Goal: Obtain resource: Obtain resource

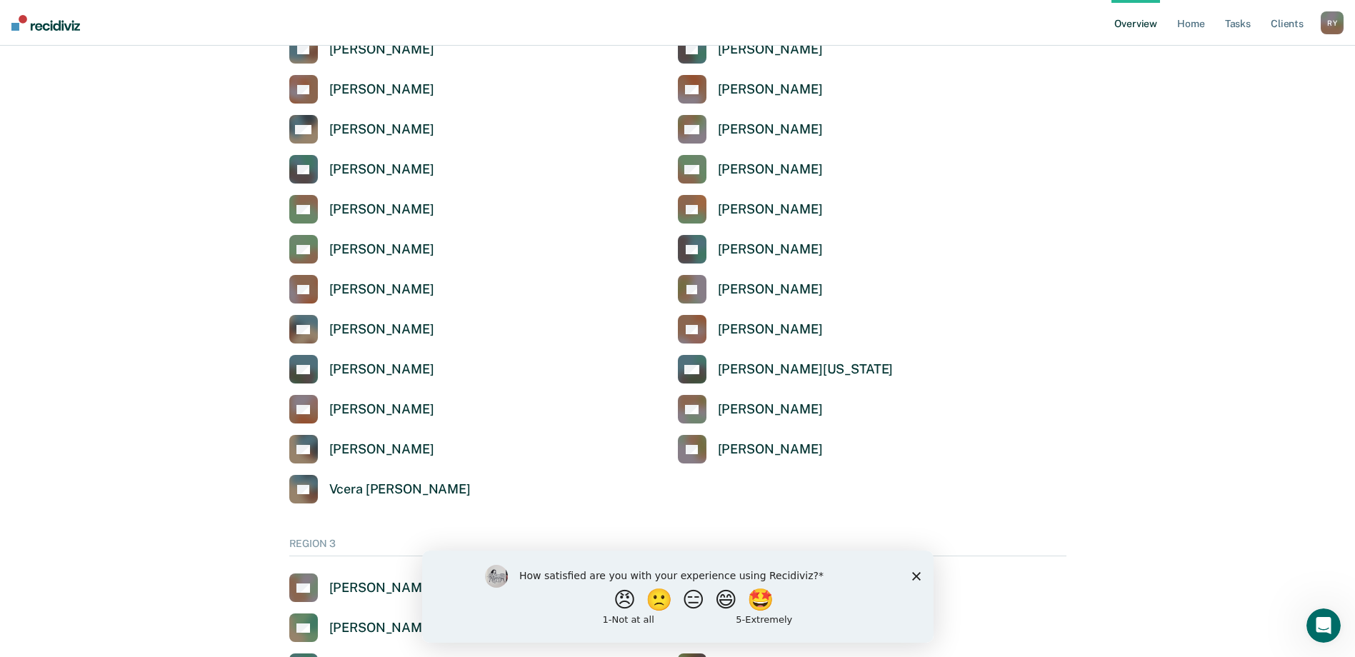
scroll to position [1929, 0]
click at [344, 289] on div "[PERSON_NAME]" at bounding box center [381, 289] width 105 height 16
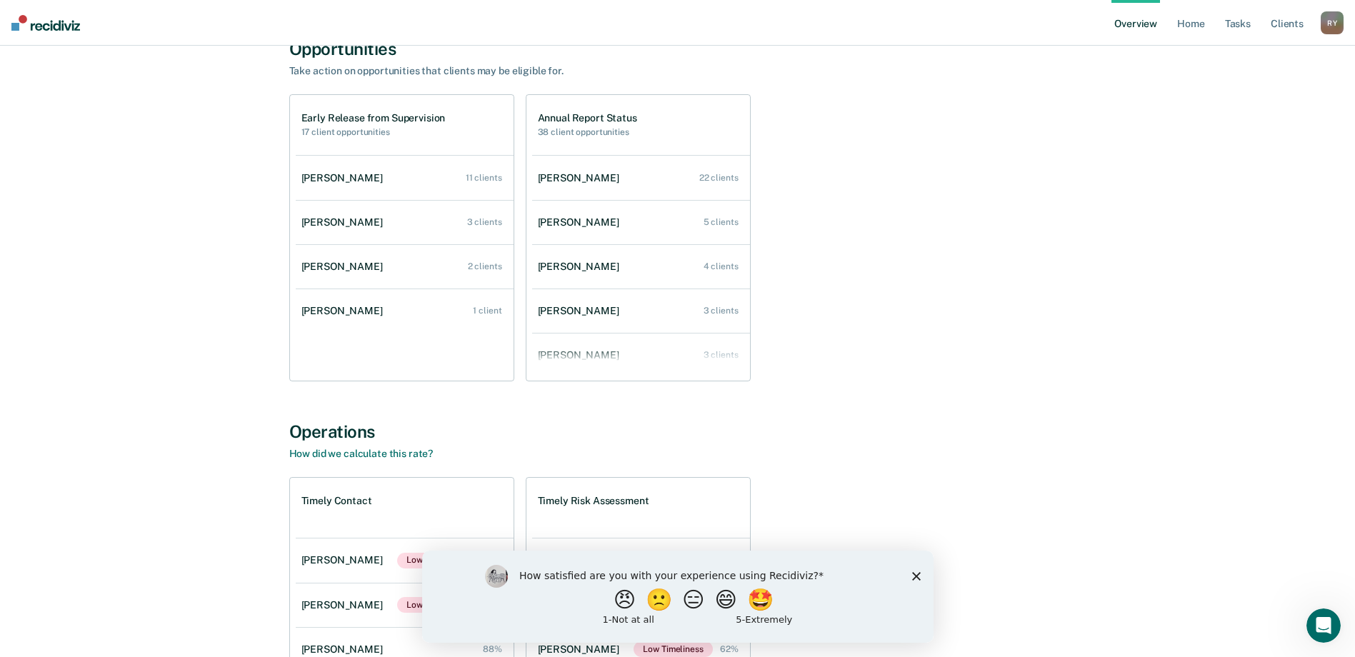
scroll to position [107, 0]
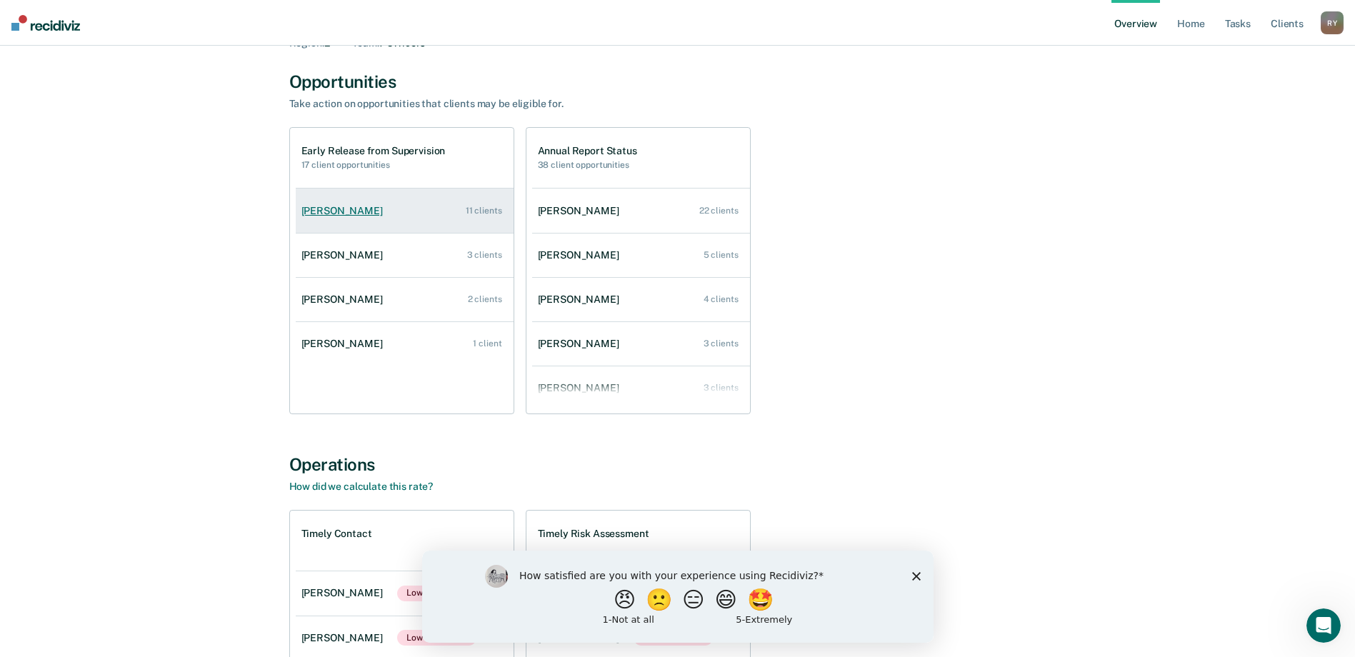
click at [336, 211] on div "[PERSON_NAME]" at bounding box center [344, 211] width 87 height 12
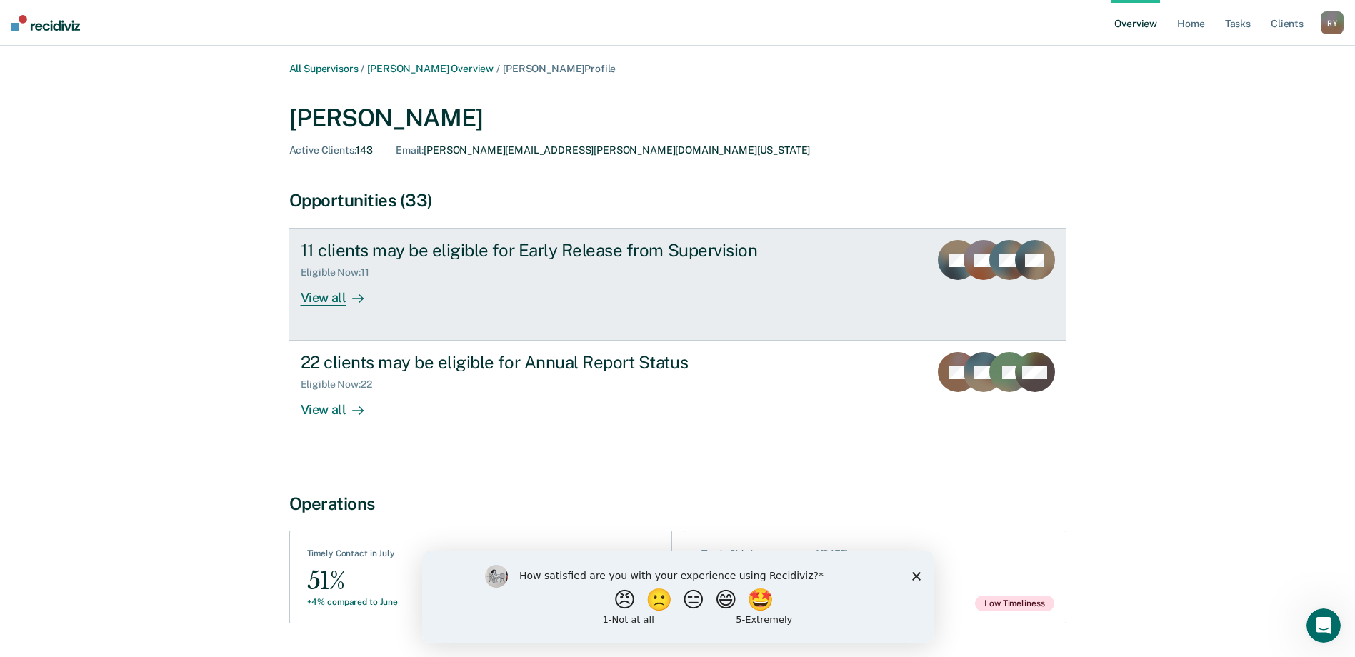
click at [329, 300] on div "View all" at bounding box center [341, 293] width 80 height 28
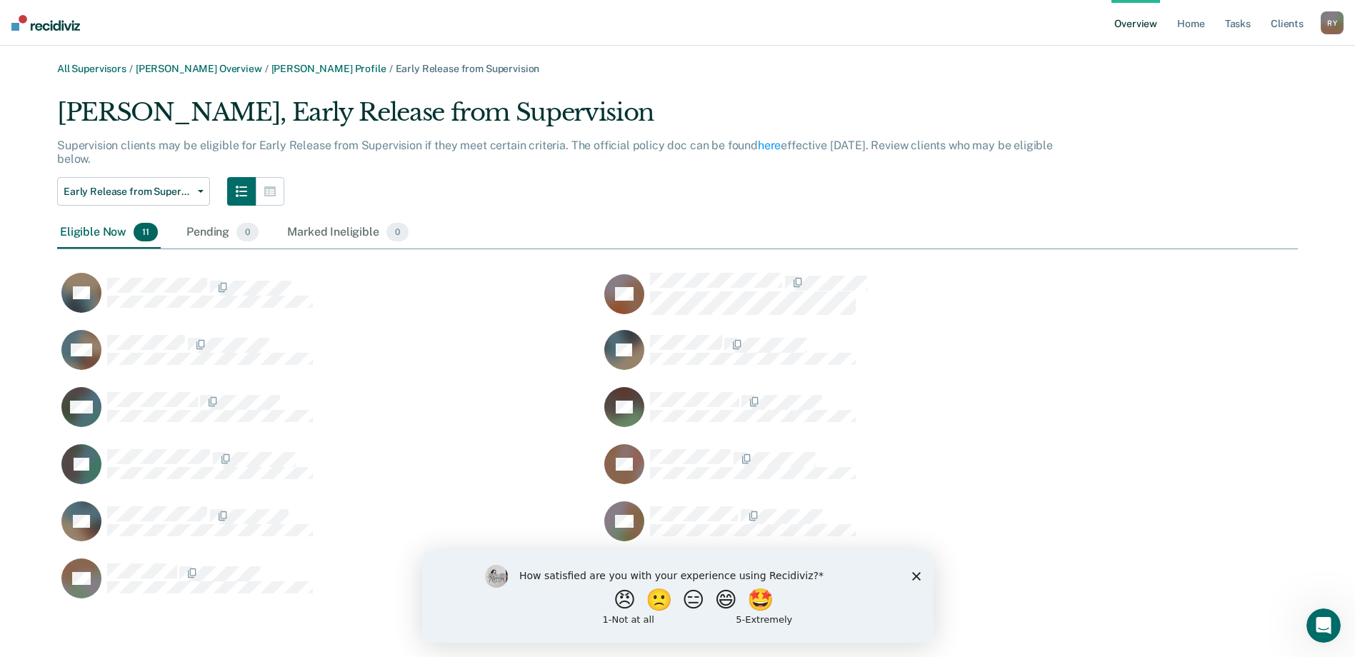
scroll to position [4, 0]
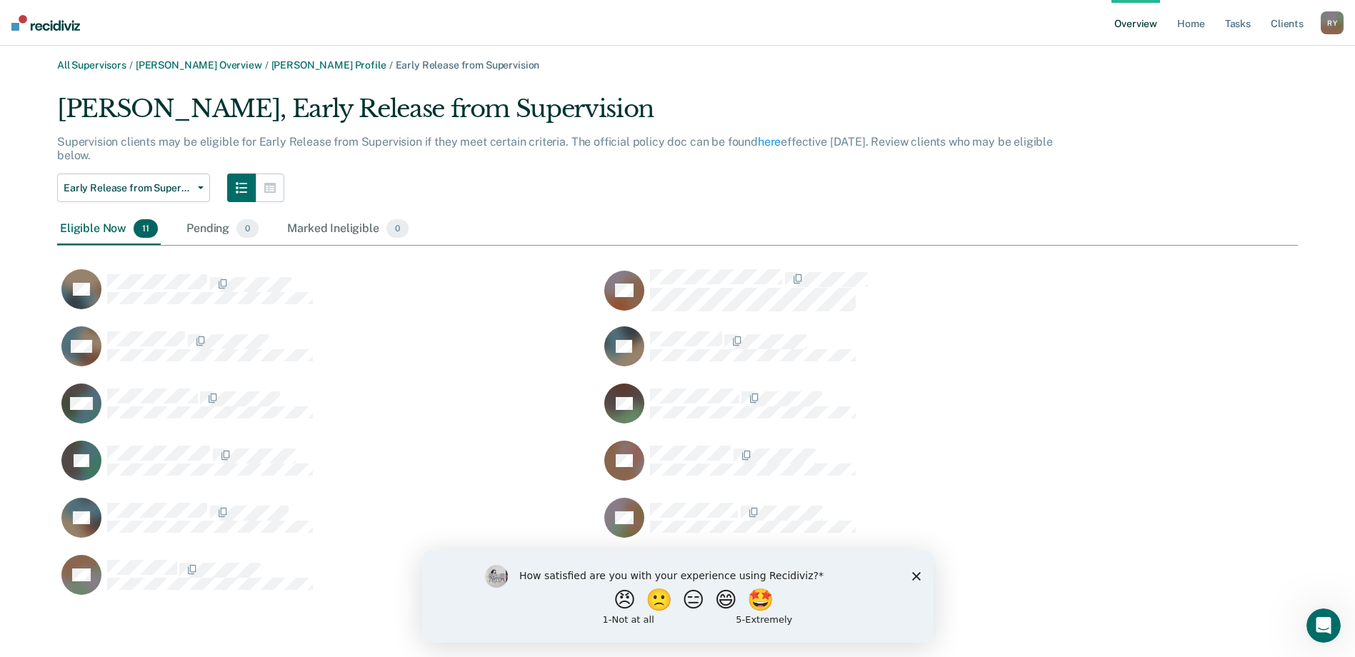
click at [916, 573] on icon "Close survey" at bounding box center [916, 575] width 9 height 9
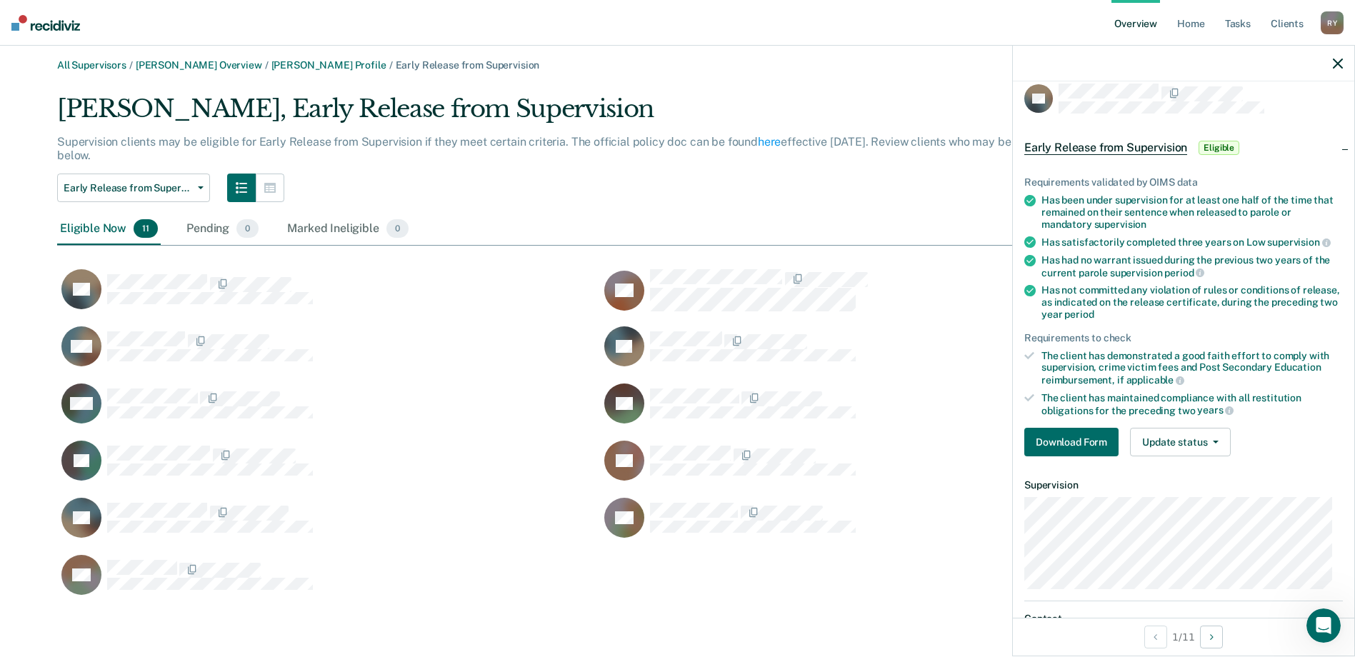
scroll to position [0, 0]
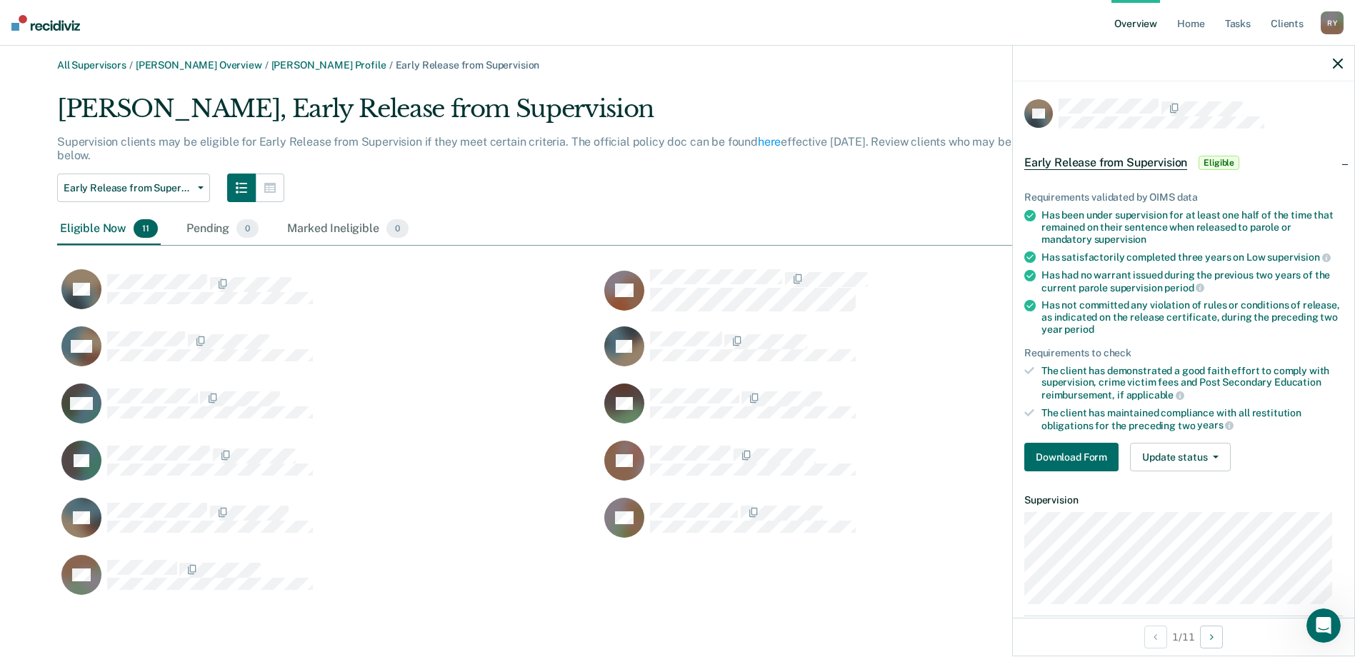
click at [1209, 159] on span "Eligible" at bounding box center [1219, 163] width 41 height 14
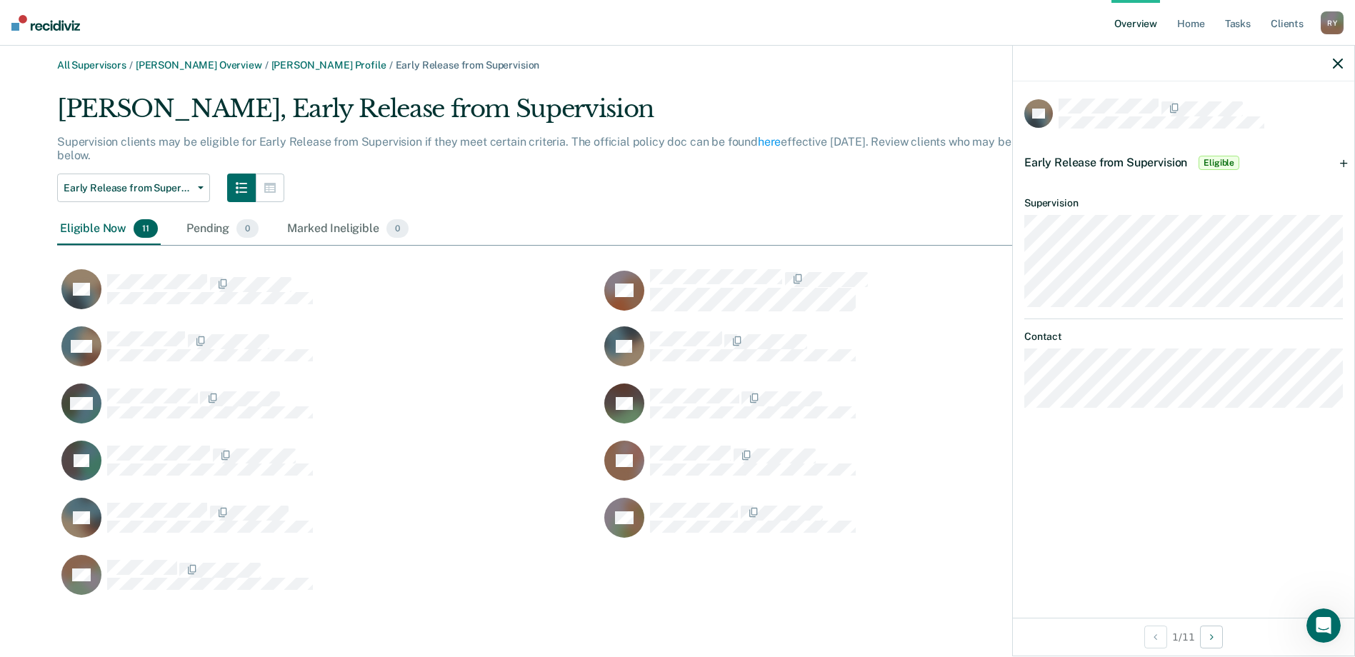
click at [1209, 159] on span "Eligible" at bounding box center [1219, 163] width 41 height 14
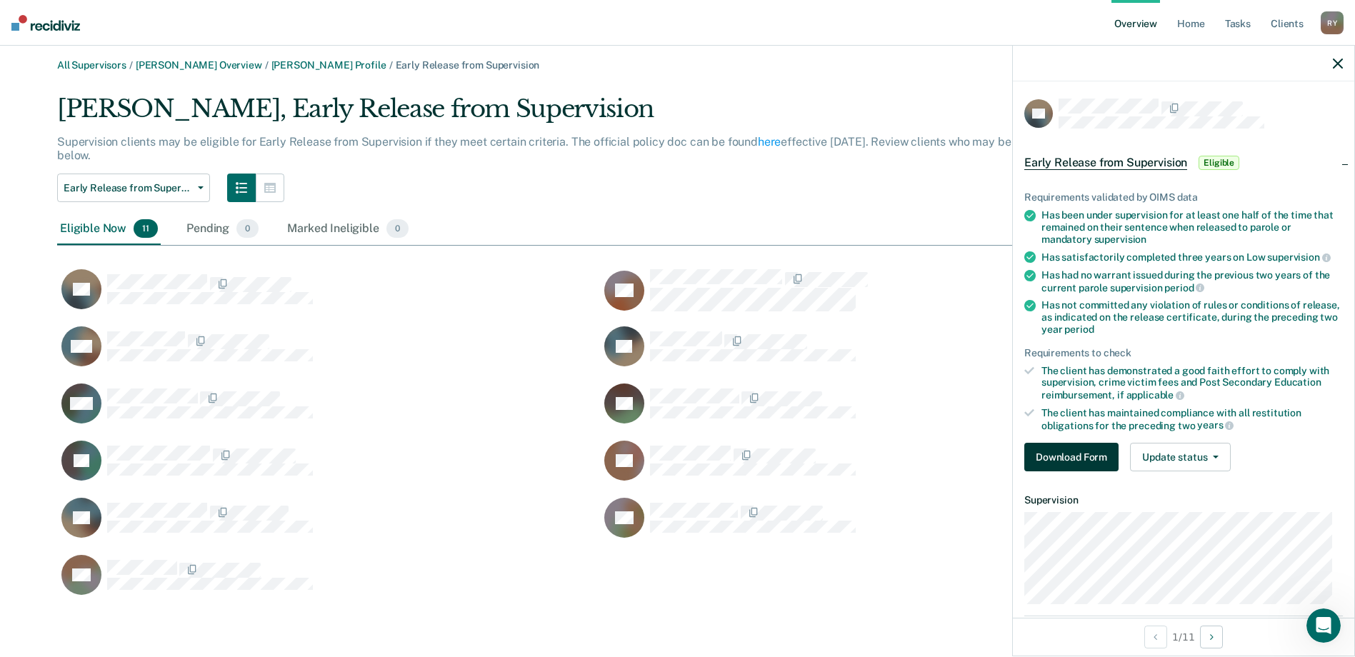
click at [1073, 459] on button "Download Form" at bounding box center [1071, 457] width 94 height 29
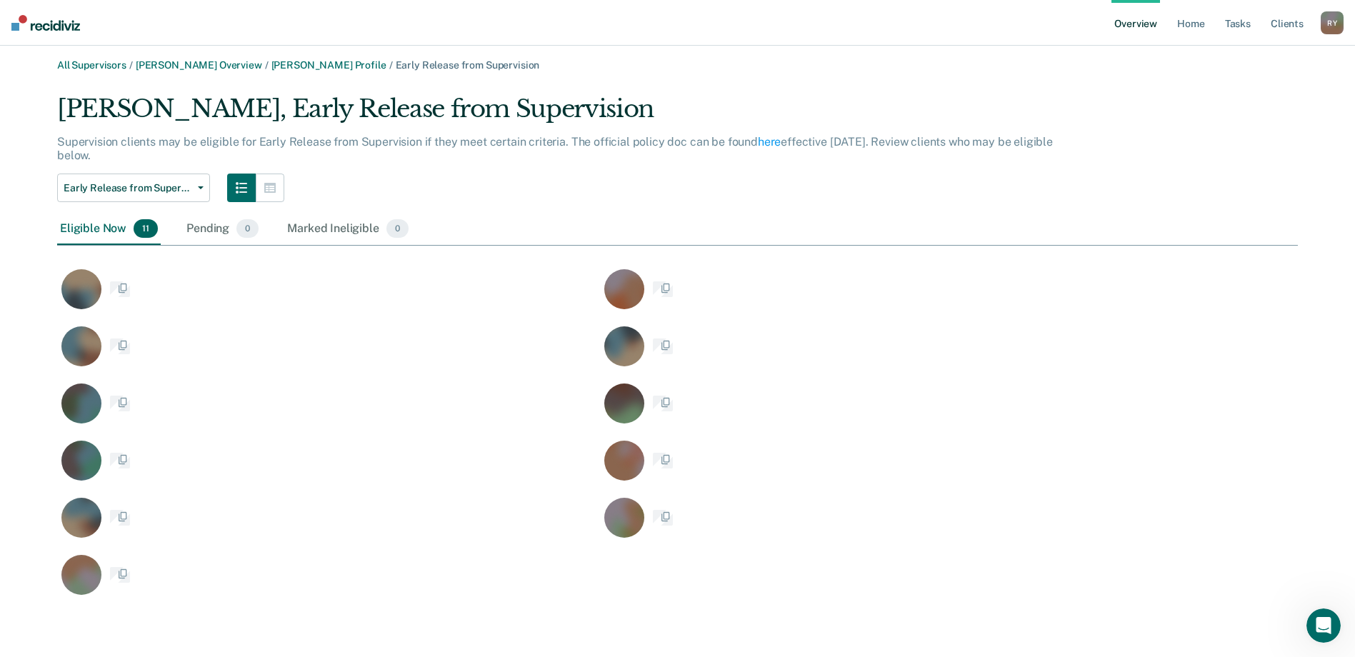
scroll to position [506, 1230]
